Goal: Transaction & Acquisition: Purchase product/service

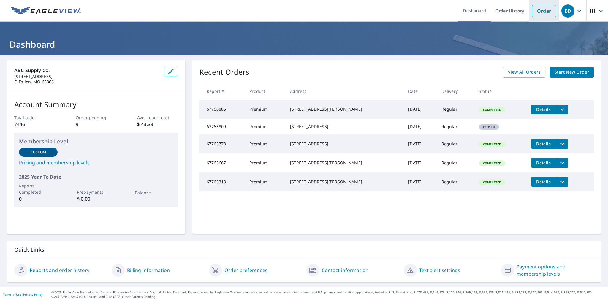
click at [536, 10] on link "Order" at bounding box center [544, 11] width 24 height 12
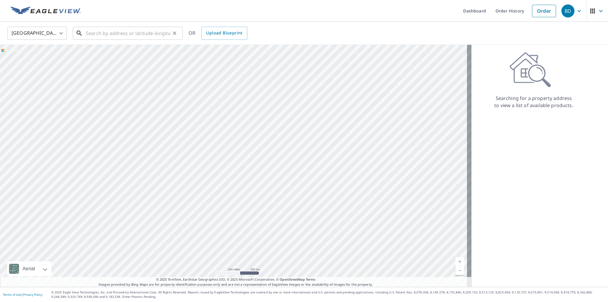
click at [90, 31] on input "text" at bounding box center [128, 33] width 85 height 17
paste input "[STREET_ADDRESS]"
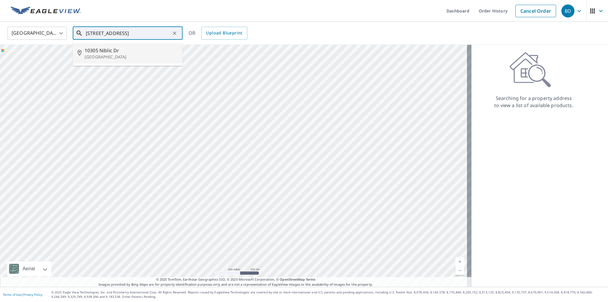
click at [126, 54] on p "[GEOGRAPHIC_DATA]" at bounding box center [131, 57] width 93 height 6
type input "[STREET_ADDRESS]"
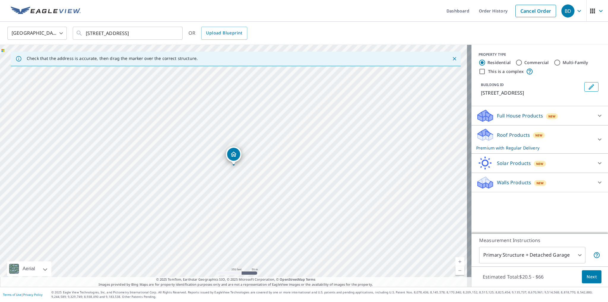
click at [502, 141] on div "Roof Products New Premium with Regular Delivery" at bounding box center [534, 139] width 116 height 23
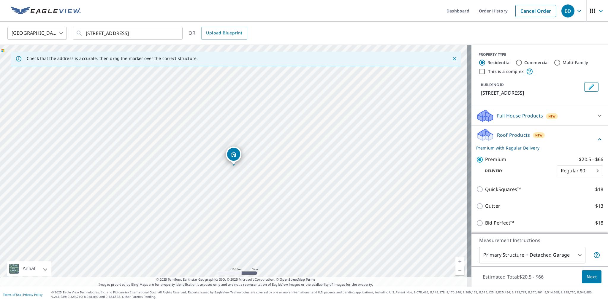
click at [586, 278] on span "Next" at bounding box center [591, 276] width 10 height 7
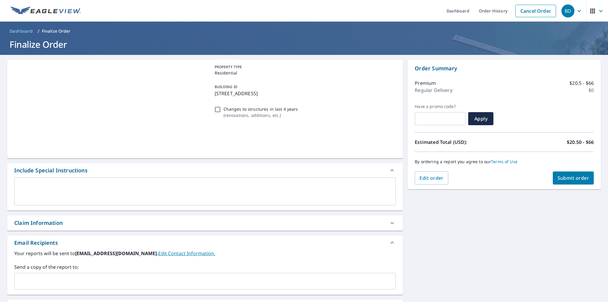
scroll to position [59, 0]
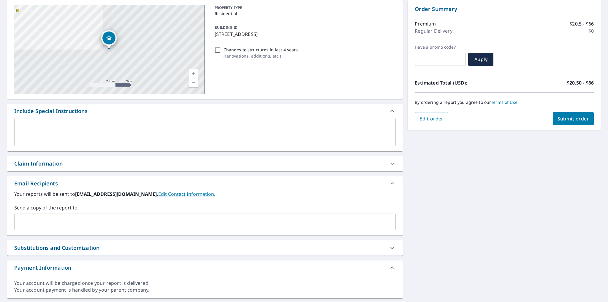
click at [56, 226] on input "text" at bounding box center [200, 221] width 367 height 11
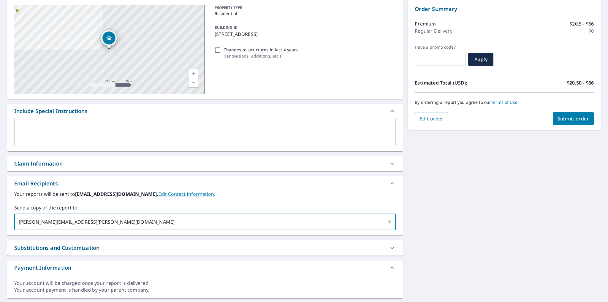
type input "[PERSON_NAME][EMAIL_ADDRESS][PERSON_NAME][DOMAIN_NAME]"
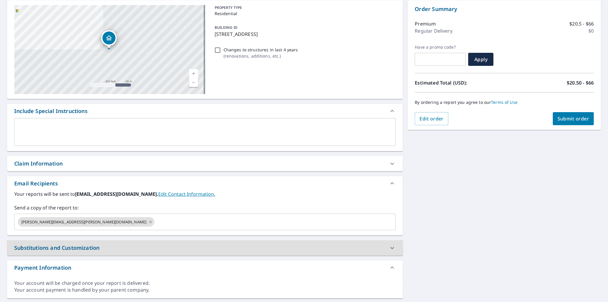
click at [563, 121] on span "Submit order" at bounding box center [573, 118] width 32 height 7
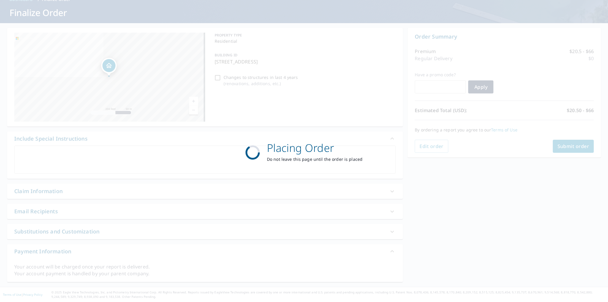
scroll to position [31, 0]
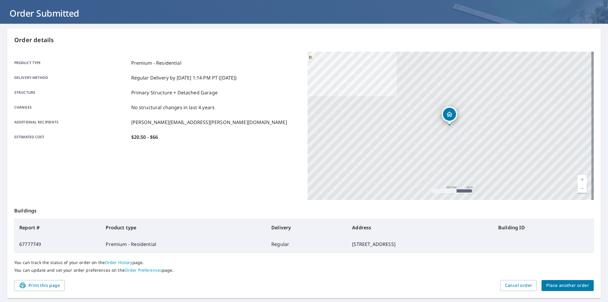
click at [556, 285] on span "Place another order" at bounding box center [567, 285] width 43 height 7
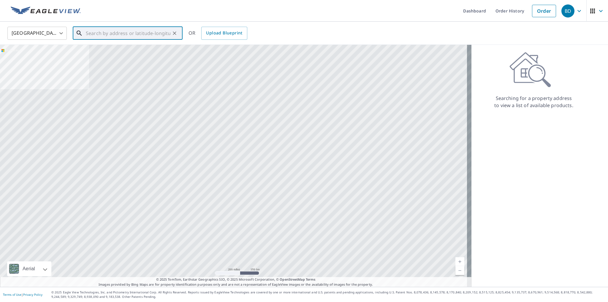
click at [86, 33] on input "text" at bounding box center [128, 33] width 85 height 17
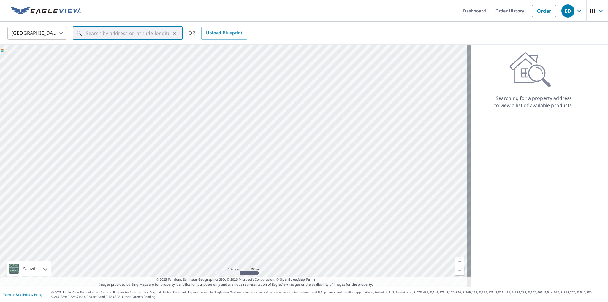
paste input "4 Vantage Pass"
click at [112, 53] on span "4 Vantage Pass" at bounding box center [131, 50] width 93 height 7
type input "4 Vantage Pass O Fallon, MO 63366"
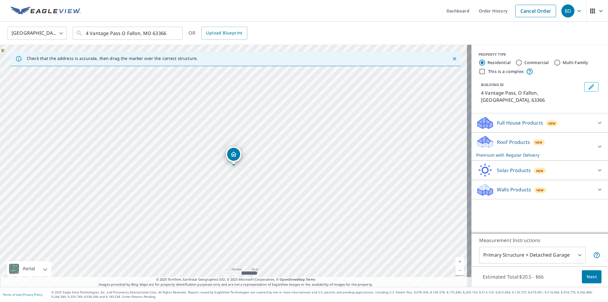
click at [522, 139] on p "Roof Products" at bounding box center [513, 142] width 33 height 7
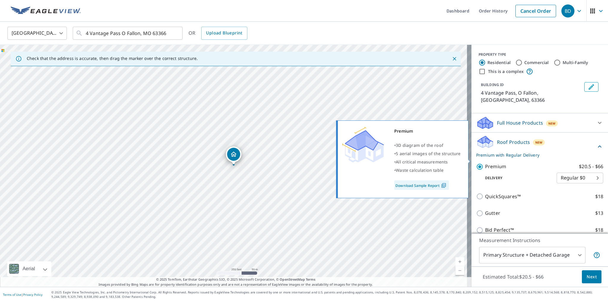
click at [476, 163] on input "Premium $20.5 - $66" at bounding box center [480, 166] width 9 height 7
checkbox input "false"
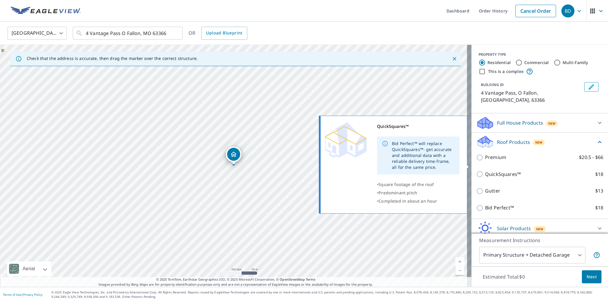
scroll to position [16, 0]
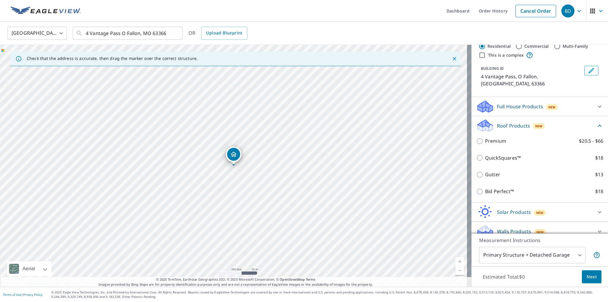
click at [495, 224] on div "Walls Products New" at bounding box center [534, 231] width 116 height 14
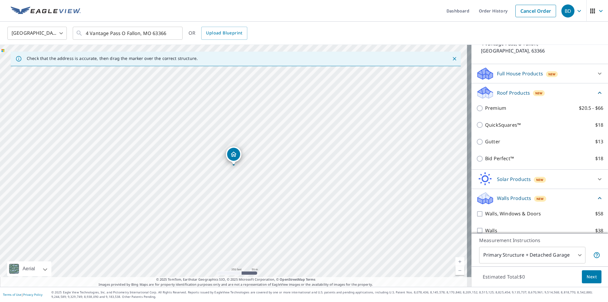
scroll to position [50, 0]
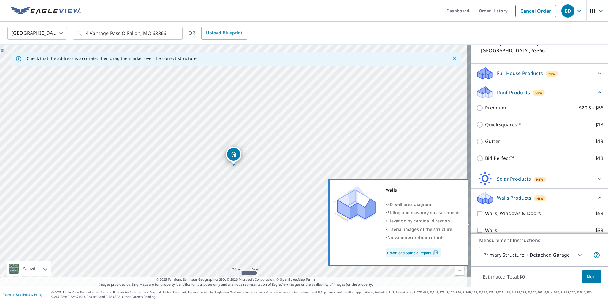
click at [476, 227] on input "Walls $38" at bounding box center [480, 230] width 9 height 7
checkbox input "true"
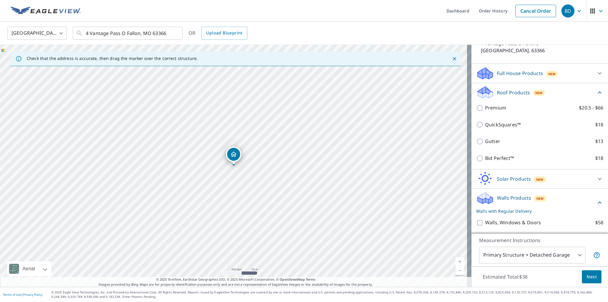
click at [586, 279] on span "Next" at bounding box center [591, 276] width 10 height 7
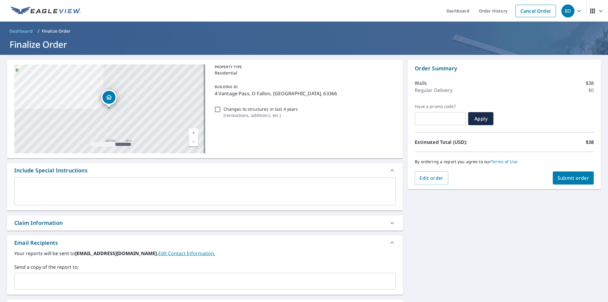
click at [91, 281] on input "text" at bounding box center [200, 281] width 367 height 11
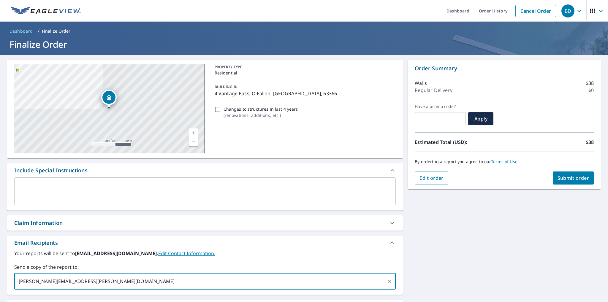
type input "[PERSON_NAME][EMAIL_ADDRESS][PERSON_NAME][DOMAIN_NAME]"
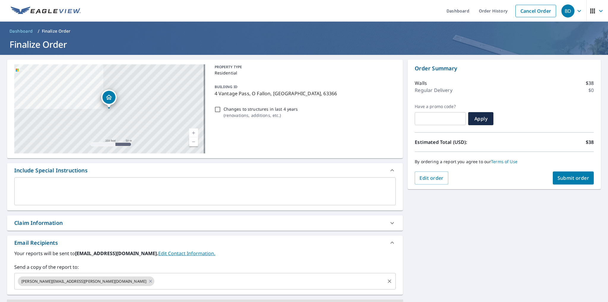
scroll to position [12, 0]
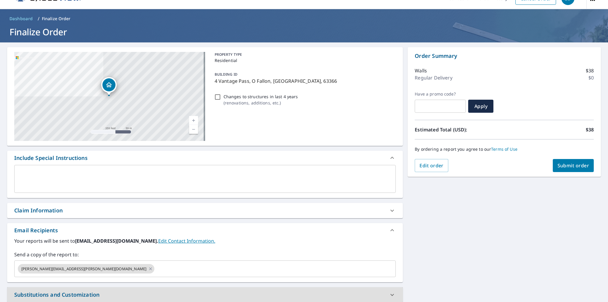
click at [558, 164] on span "Submit order" at bounding box center [573, 165] width 32 height 7
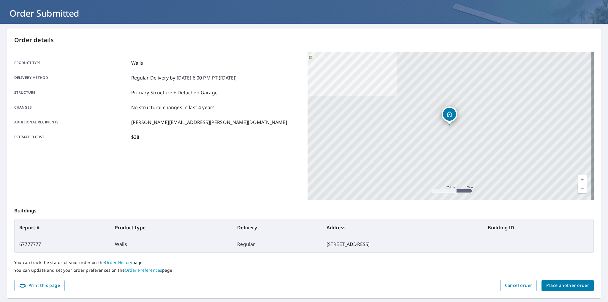
scroll to position [47, 0]
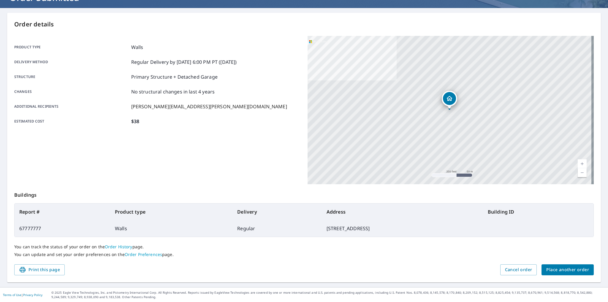
click at [561, 269] on span "Place another order" at bounding box center [567, 269] width 43 height 7
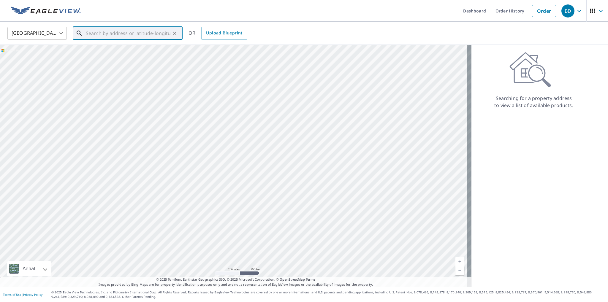
paste input "1812 Pheasant Run"
click at [123, 50] on span "1812 Pheasant Run Dr" at bounding box center [131, 50] width 93 height 7
type input "[STREET_ADDRESS][US_STATE]"
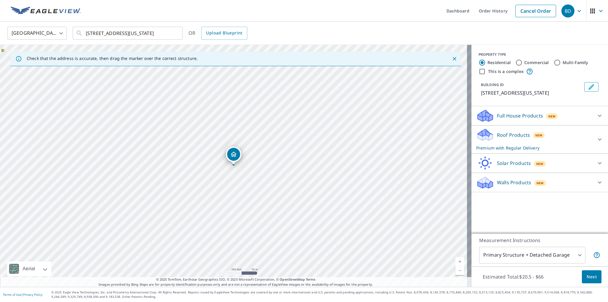
click at [506, 146] on div "Roof Products New Premium with Regular Delivery" at bounding box center [534, 139] width 116 height 23
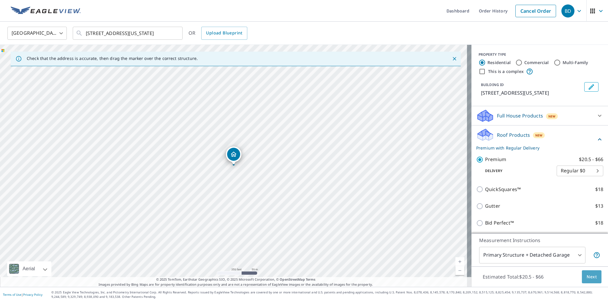
click at [590, 280] on button "Next" at bounding box center [592, 276] width 20 height 13
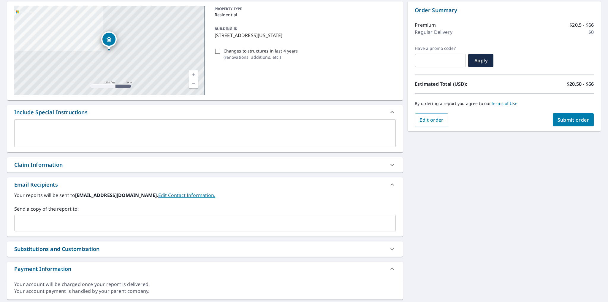
scroll to position [59, 0]
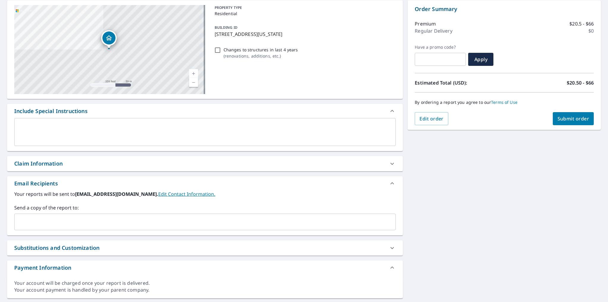
click at [42, 223] on input "text" at bounding box center [200, 221] width 367 height 11
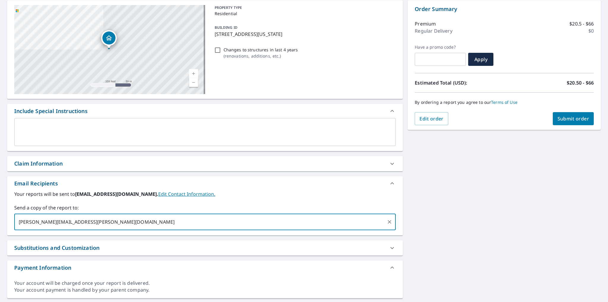
type input "[PERSON_NAME][EMAIL_ADDRESS][PERSON_NAME][DOMAIN_NAME]"
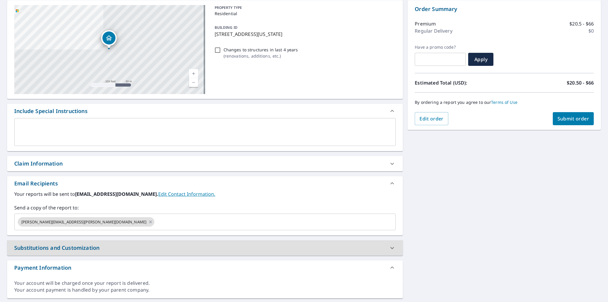
click at [557, 120] on span "Submit order" at bounding box center [573, 118] width 32 height 7
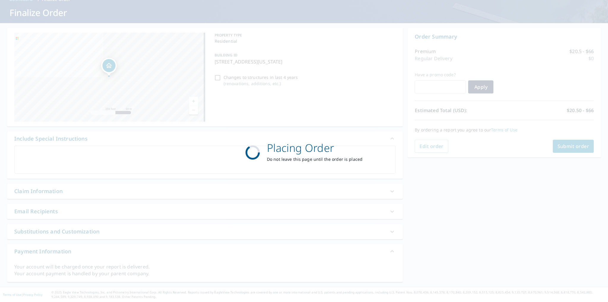
scroll to position [31, 0]
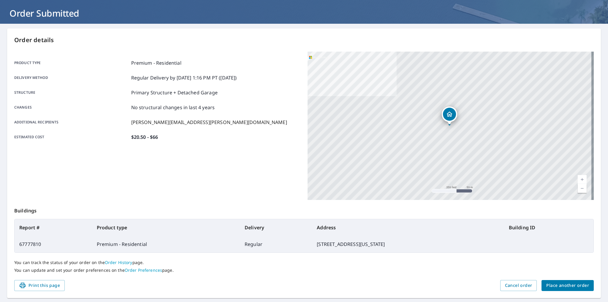
click at [546, 282] on span "Place another order" at bounding box center [567, 285] width 43 height 7
